Goal: Transaction & Acquisition: Purchase product/service

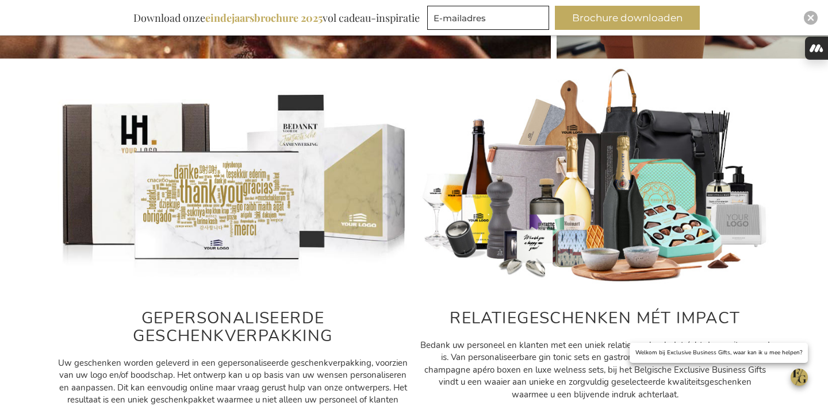
scroll to position [490, 0]
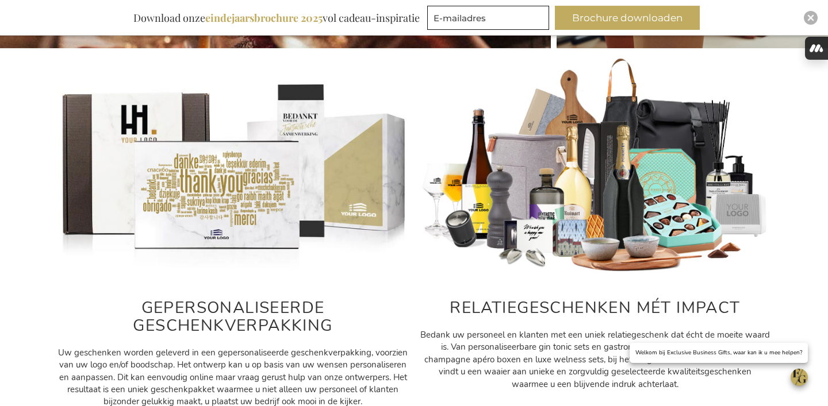
type input "[PERSON_NAME][EMAIL_ADDRESS][DOMAIN_NAME]"
click at [810, 18] on img "Close" at bounding box center [810, 17] width 7 height 7
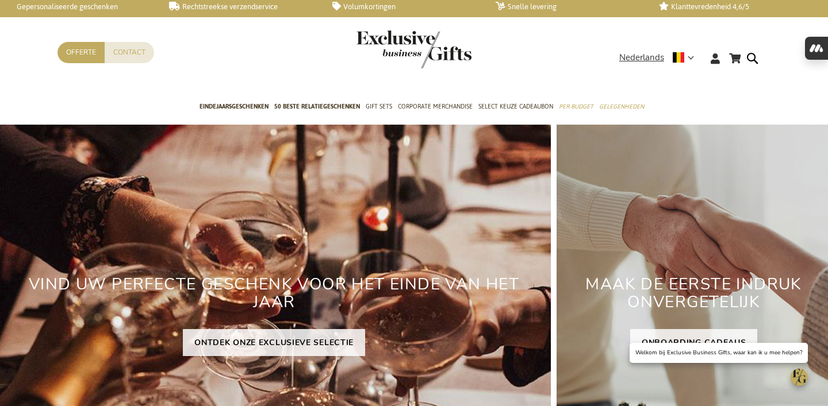
scroll to position [0, 0]
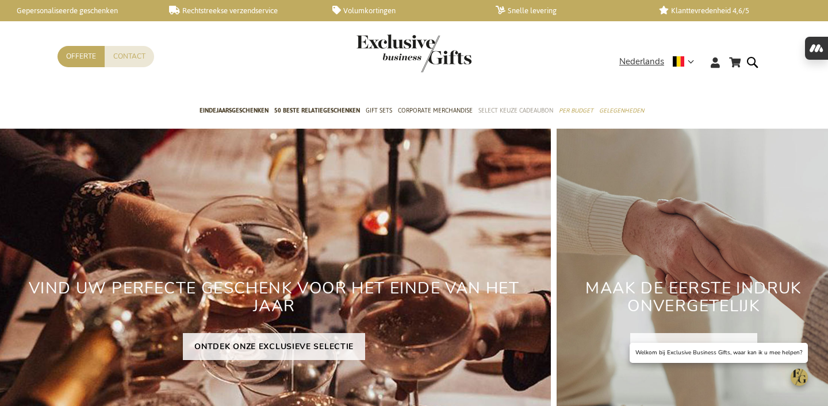
click at [524, 112] on span "Select Keuze Cadeaubon" at bounding box center [515, 111] width 75 height 12
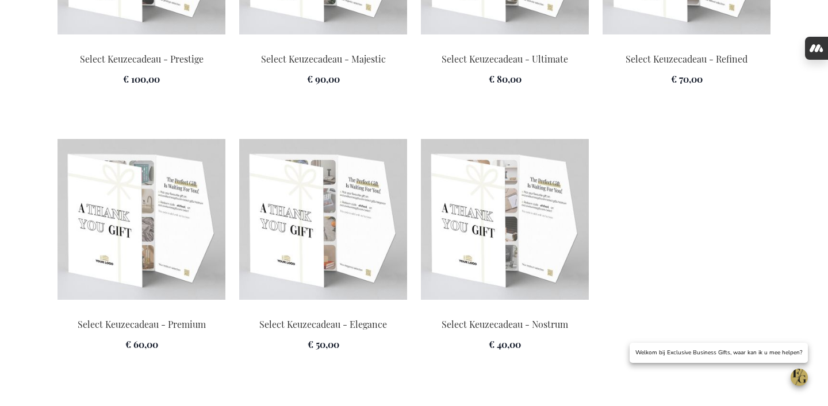
scroll to position [1742, 0]
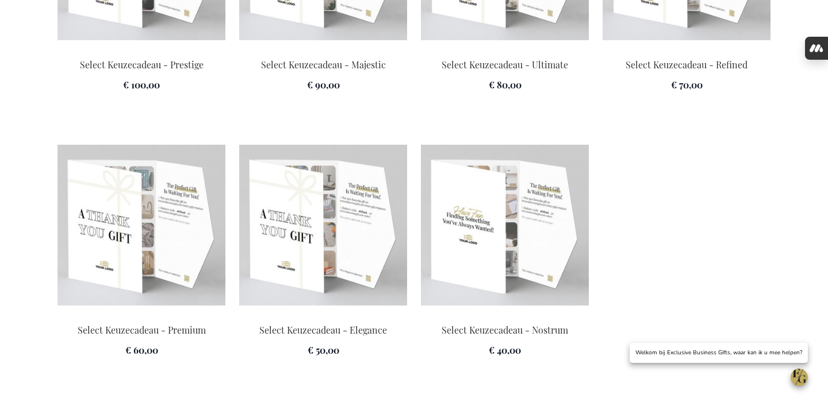
type input "[PERSON_NAME][EMAIL_ADDRESS][DOMAIN_NAME]"
click at [522, 252] on img at bounding box center [505, 225] width 168 height 161
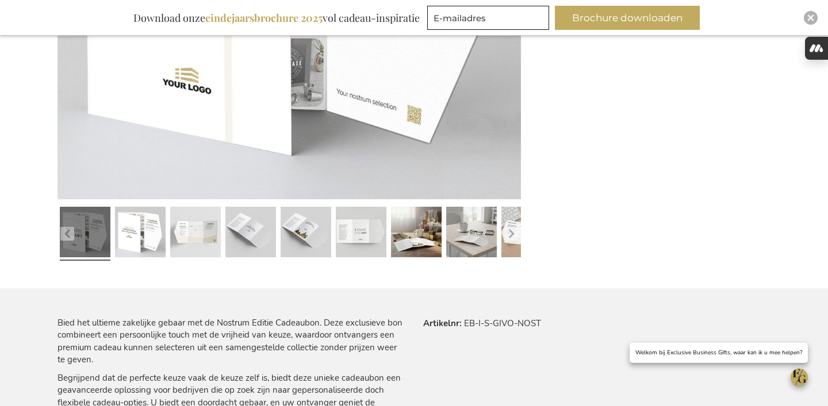
scroll to position [459, 0]
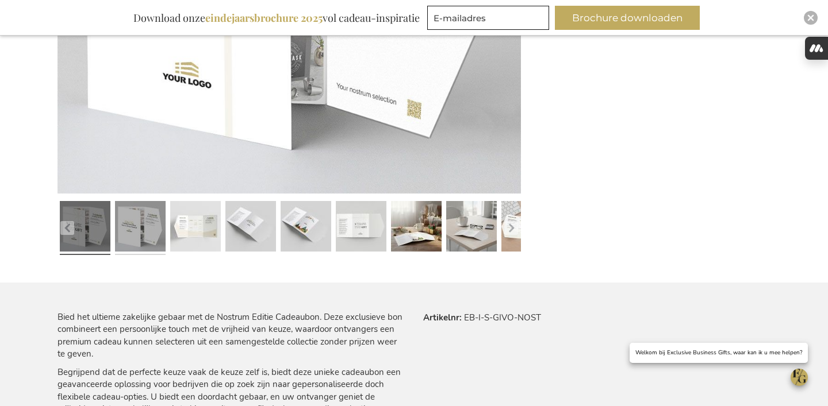
type input "[PERSON_NAME][EMAIL_ADDRESS][DOMAIN_NAME]"
click at [138, 238] on link at bounding box center [140, 228] width 51 height 63
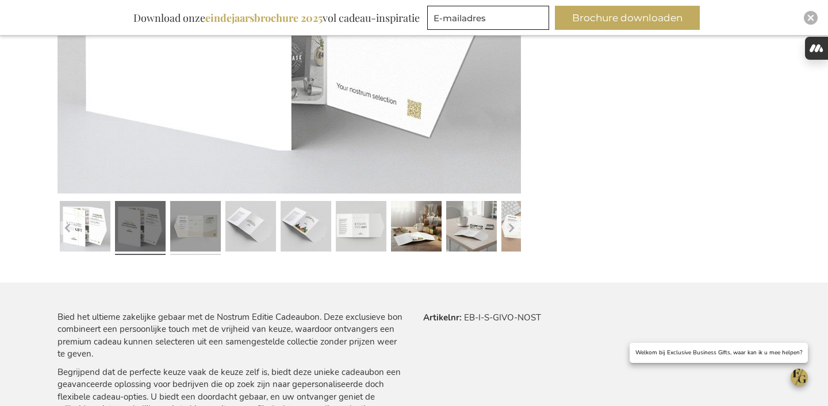
click at [213, 236] on link at bounding box center [195, 228] width 51 height 63
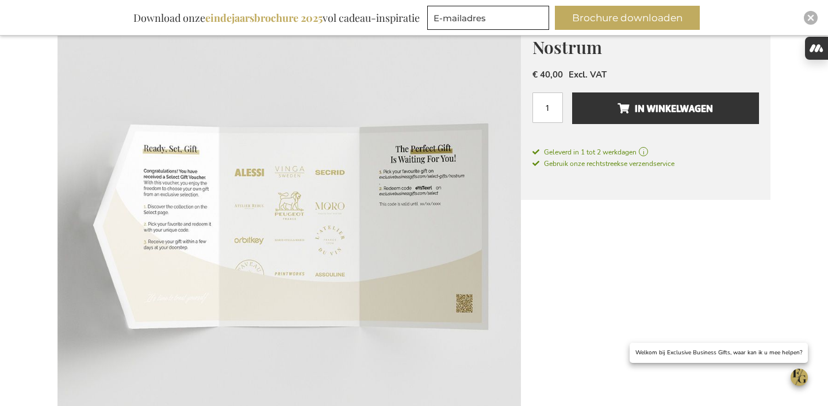
scroll to position [236, 0]
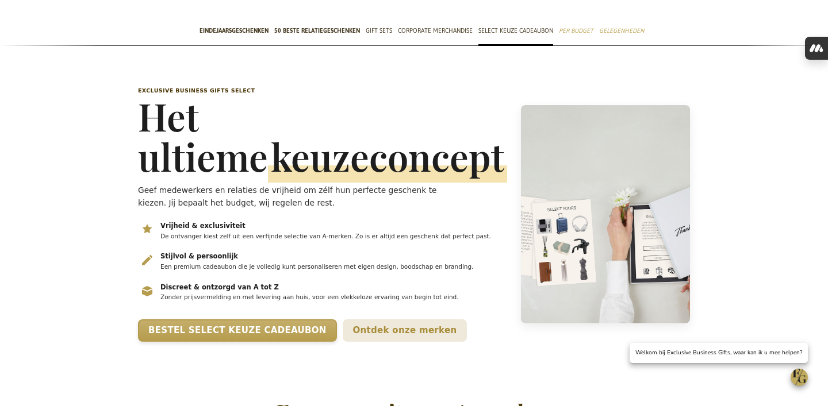
scroll to position [76, 0]
